Goal: Transaction & Acquisition: Purchase product/service

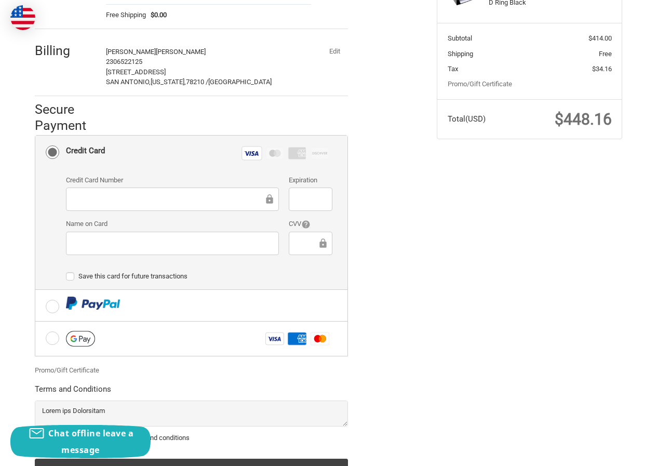
scroll to position [142, 0]
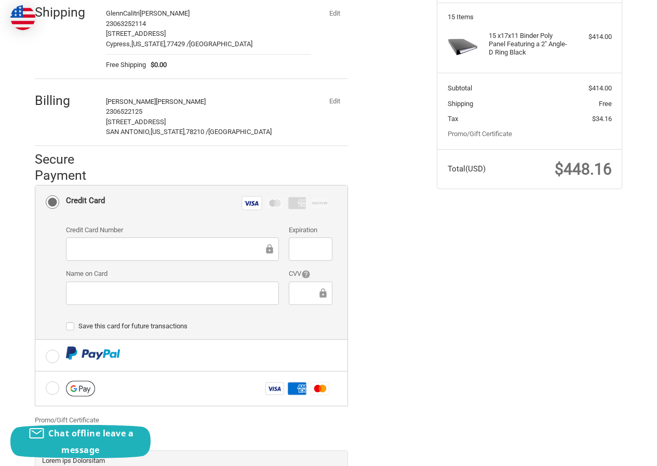
click at [329, 105] on button "Edit" at bounding box center [334, 101] width 27 height 15
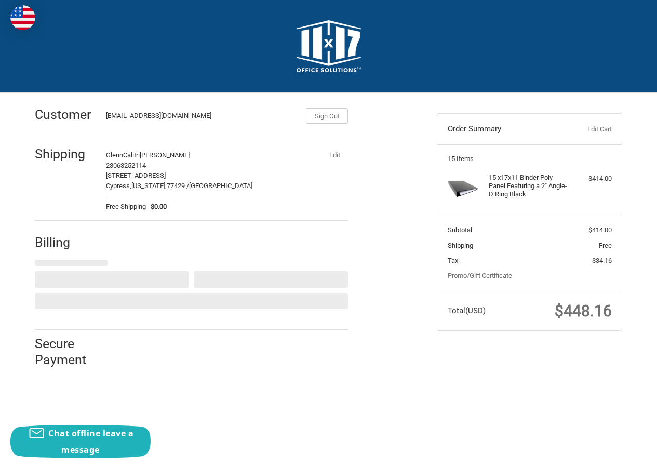
scroll to position [0, 0]
select select "US"
select select "[GEOGRAPHIC_DATA]"
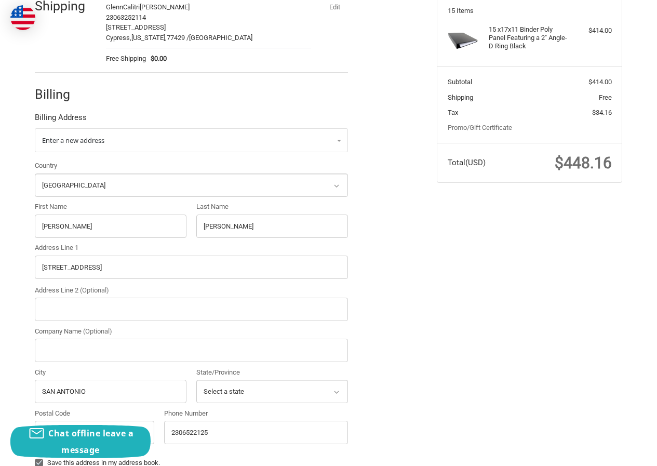
scroll to position [208, 0]
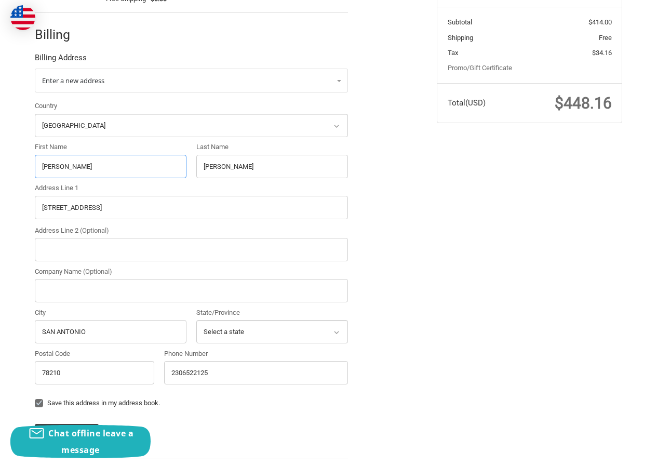
drag, startPoint x: 97, startPoint y: 163, endPoint x: 7, endPoint y: 170, distance: 90.7
click at [7, 170] on div "Customer [EMAIL_ADDRESS][DOMAIN_NAME] Sign Out Shipping GlennCalitri [PERSON_NA…" at bounding box center [328, 197] width 657 height 624
paste input "[PERSON_NAME]"
drag, startPoint x: 57, startPoint y: 160, endPoint x: 139, endPoint y: 161, distance: 81.6
click at [139, 161] on input "[PERSON_NAME]" at bounding box center [111, 166] width 152 height 23
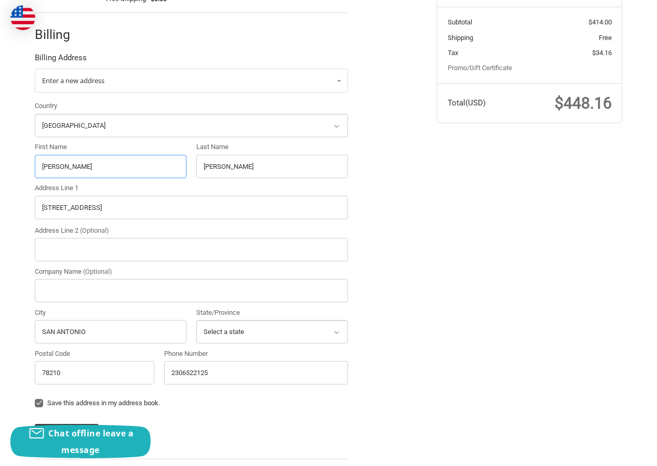
type input "[PERSON_NAME]"
drag, startPoint x: 150, startPoint y: 173, endPoint x: 123, endPoint y: 169, distance: 26.7
click at [125, 170] on div "Country Select a country [GEOGRAPHIC_DATA] [GEOGRAPHIC_DATA] [GEOGRAPHIC_DATA] …" at bounding box center [192, 245] width 324 height 288
paste input "[PERSON_NAME]"
drag, startPoint x: 236, startPoint y: 171, endPoint x: 6, endPoint y: 165, distance: 230.3
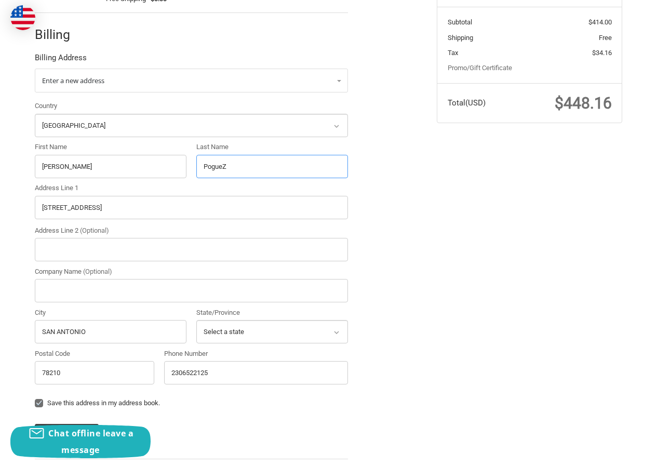
click at [0, 167] on div "Customer [EMAIL_ADDRESS][DOMAIN_NAME] Sign Out Shipping GlennCalitri [PERSON_NA…" at bounding box center [328, 197] width 657 height 624
paste input "text"
type input "[PERSON_NAME]"
drag, startPoint x: 56, startPoint y: 217, endPoint x: 9, endPoint y: 222, distance: 47.0
click at [10, 222] on div "Customer [EMAIL_ADDRESS][DOMAIN_NAME] Sign Out Shipping GlennCalitri [PERSON_NA…" at bounding box center [328, 197] width 657 height 624
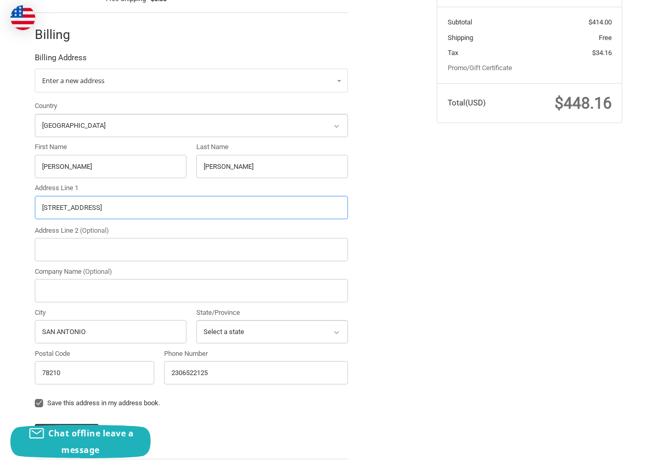
paste input "[STREET_ADDRESS][PERSON_NAME][PERSON_NAME][US_STATE]"
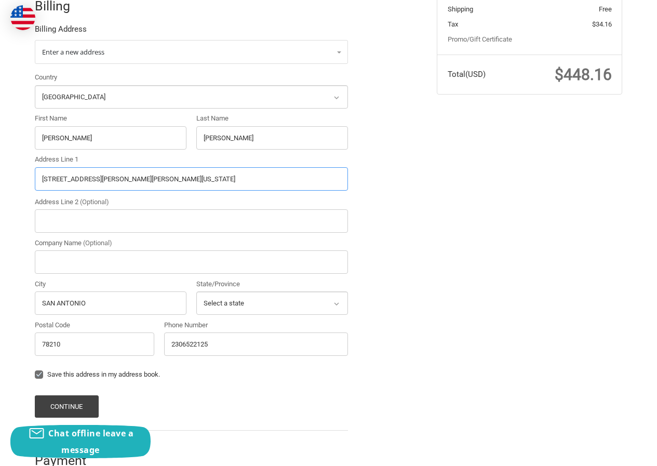
scroll to position [260, 0]
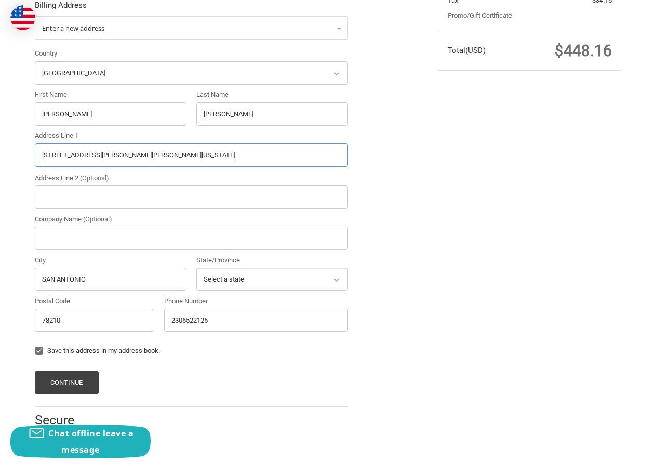
click at [183, 155] on input "[STREET_ADDRESS][PERSON_NAME][PERSON_NAME][US_STATE]" at bounding box center [191, 154] width 313 height 23
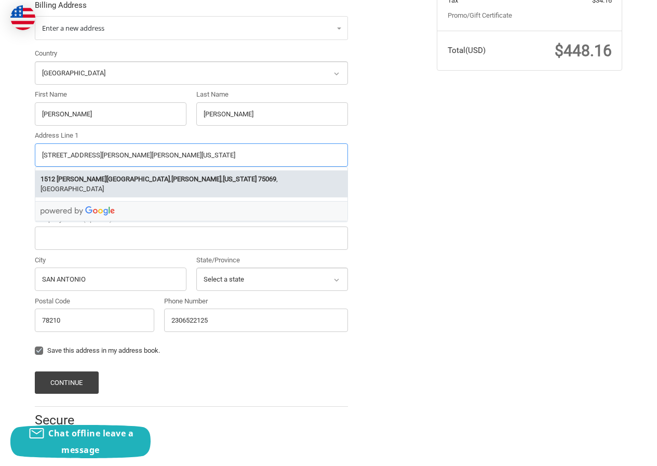
click at [185, 177] on li "[STREET_ADDRESS][PERSON_NAME][PERSON_NAME][US_STATE]" at bounding box center [191, 183] width 312 height 27
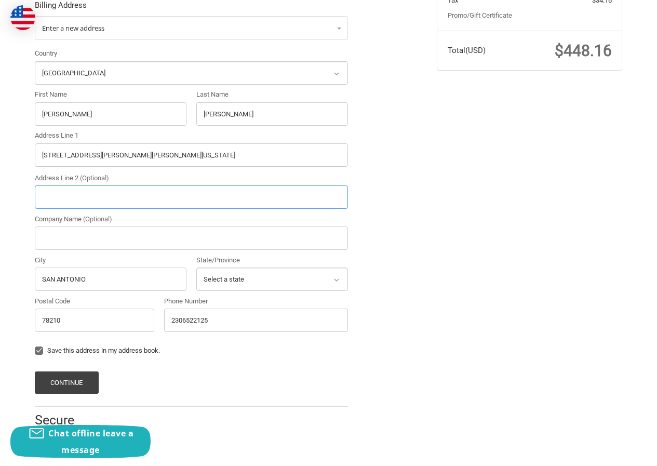
type input "[STREET_ADDRESS][PERSON_NAME]"
type input "[PERSON_NAME]"
type input "75069"
click at [76, 377] on button "Continue" at bounding box center [67, 383] width 64 height 22
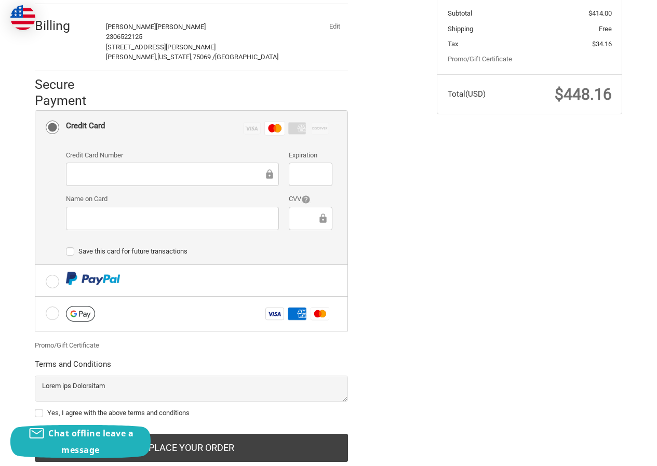
scroll to position [246, 0]
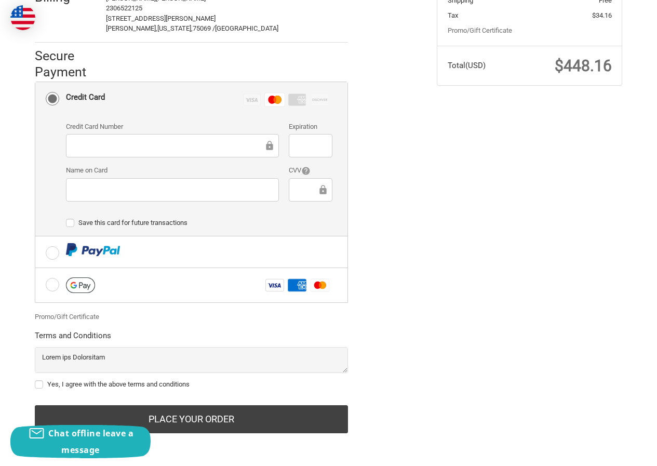
click at [114, 385] on label "Yes, I agree with the above terms and conditions" at bounding box center [191, 384] width 313 height 8
click at [35, 380] on input "Yes, I agree with the above terms and conditions" at bounding box center [35, 379] width 1 height 1
checkbox input "true"
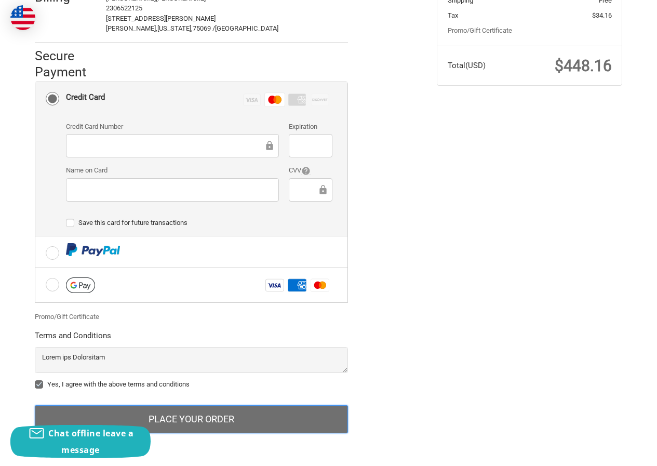
click at [178, 416] on button "Place Your Order" at bounding box center [191, 419] width 313 height 28
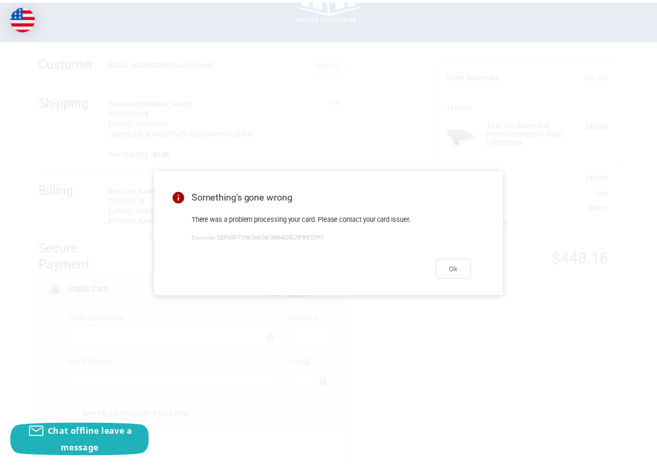
scroll to position [38, 0]
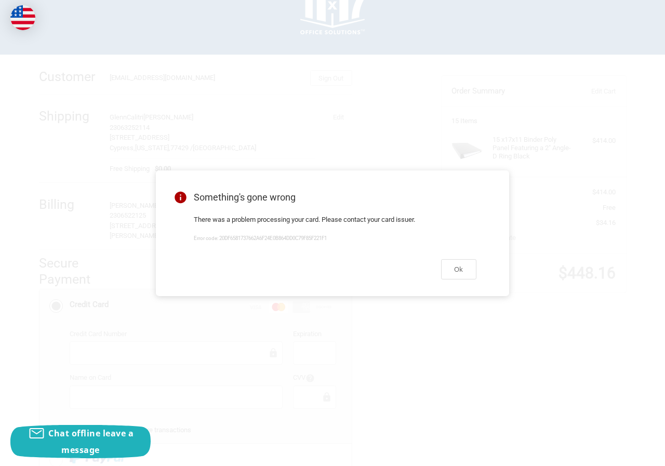
click at [459, 259] on div "Ok" at bounding box center [335, 269] width 308 height 43
drag, startPoint x: 467, startPoint y: 271, endPoint x: 465, endPoint y: 286, distance: 15.2
click at [467, 276] on button "Ok" at bounding box center [458, 269] width 35 height 20
